Goal: Find contact information: Find contact information

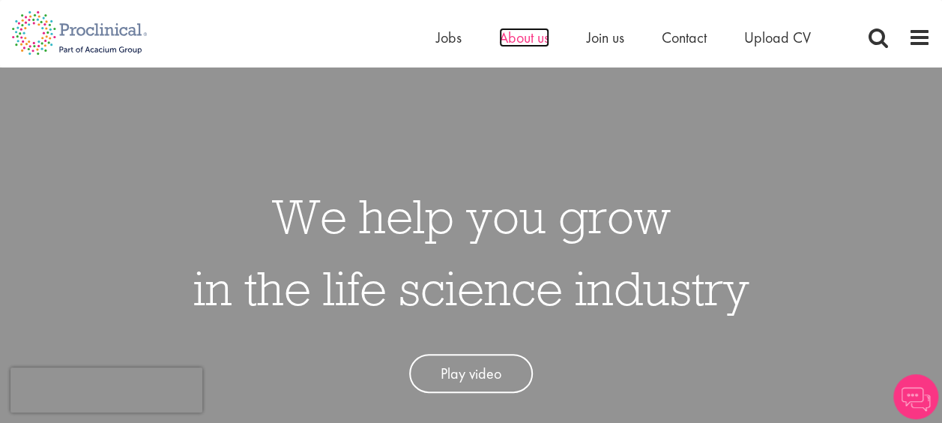
click at [542, 40] on span "About us" at bounding box center [524, 37] width 50 height 19
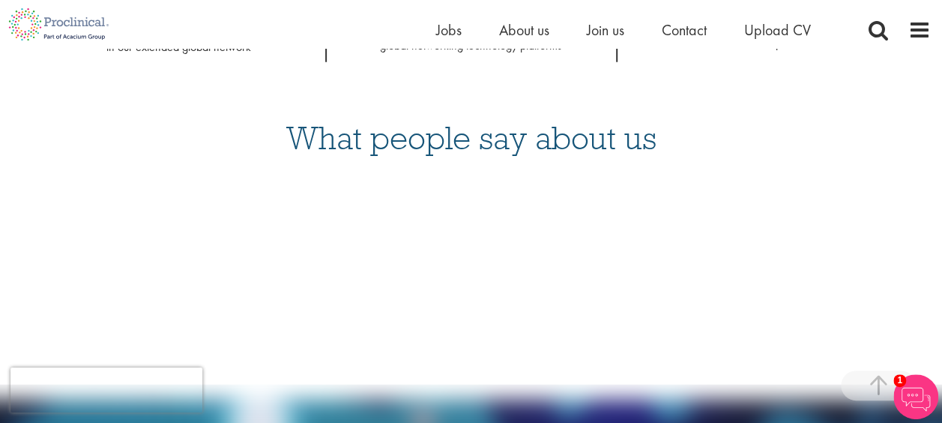
scroll to position [1828, 0]
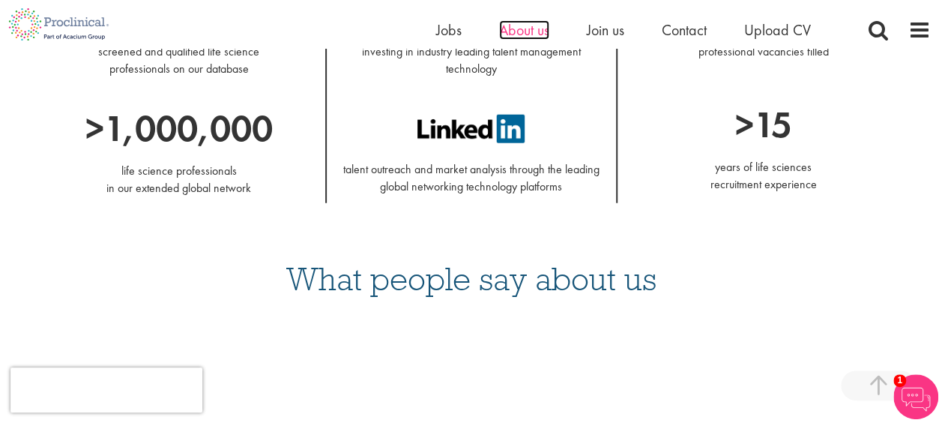
click at [537, 29] on span "About us" at bounding box center [524, 29] width 50 height 19
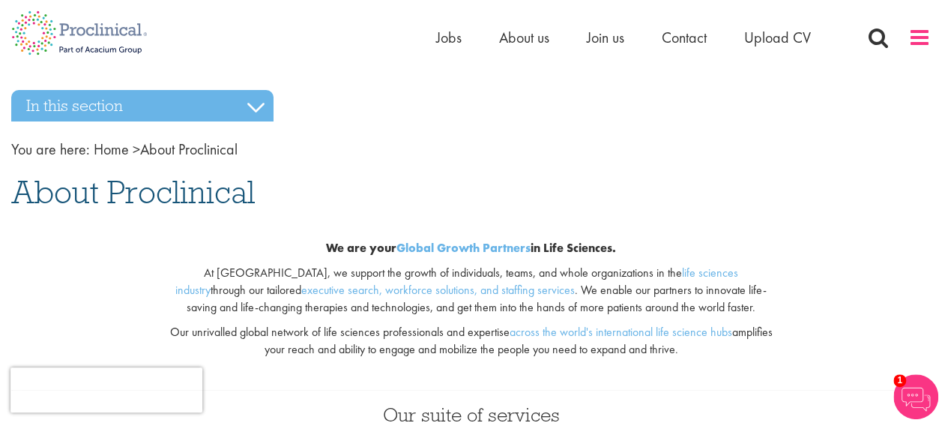
click at [912, 34] on span at bounding box center [919, 37] width 22 height 22
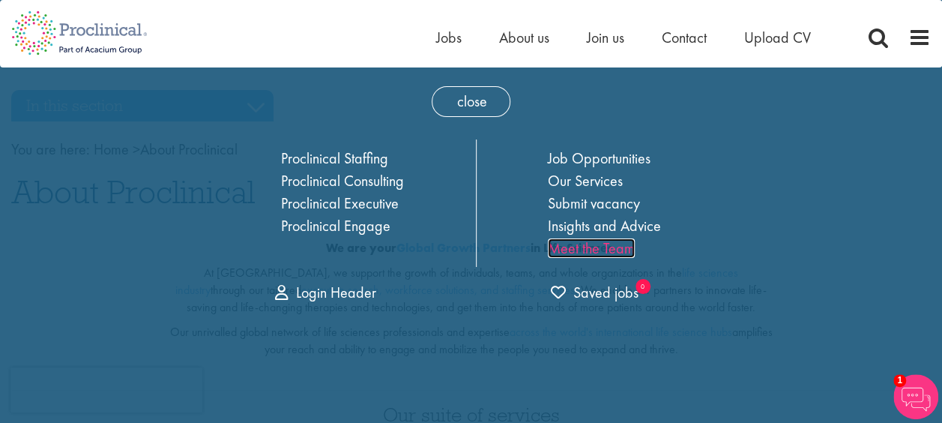
click at [595, 247] on link "Meet the Team" at bounding box center [591, 247] width 87 height 19
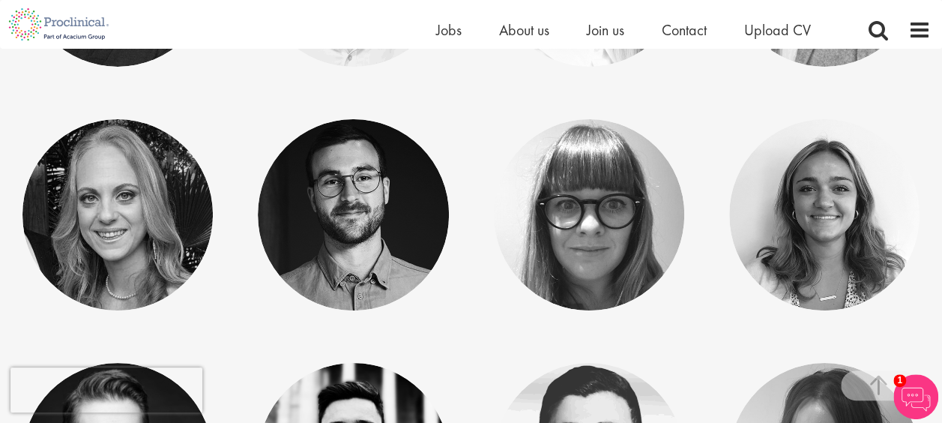
scroll to position [5560, 0]
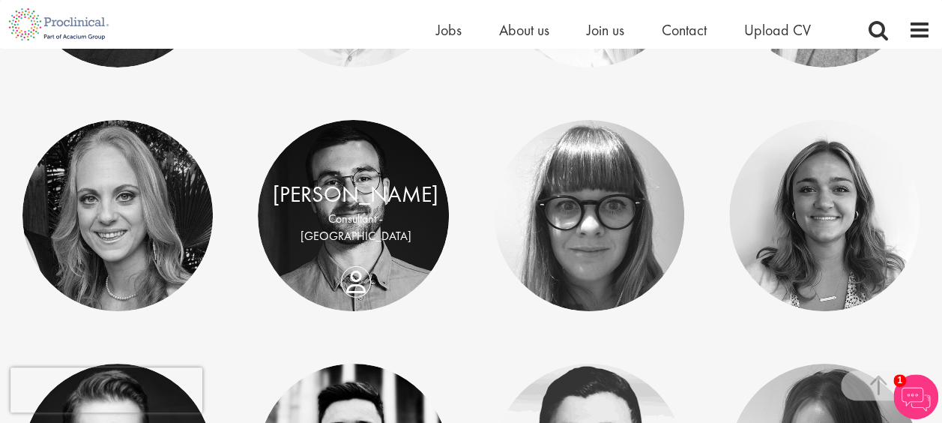
click at [349, 211] on div "Marius Busch" at bounding box center [356, 194] width 166 height 32
click at [355, 177] on link at bounding box center [353, 215] width 190 height 190
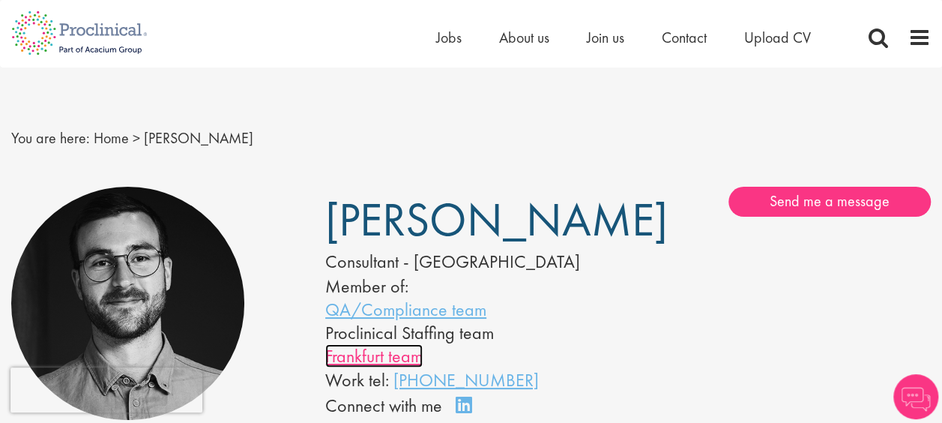
click at [405, 357] on link "Frankfurt team" at bounding box center [373, 355] width 97 height 23
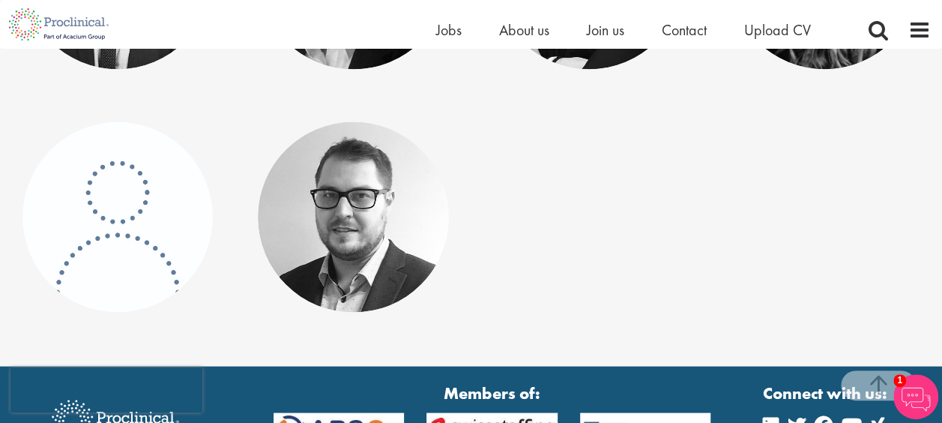
scroll to position [1250, 0]
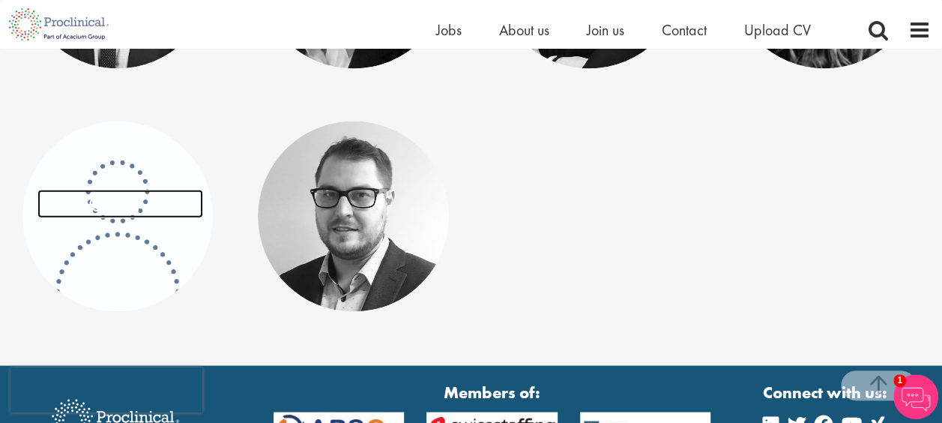
click at [123, 211] on link "[PERSON_NAME]" at bounding box center [120, 203] width 166 height 28
